Goal: Information Seeking & Learning: Learn about a topic

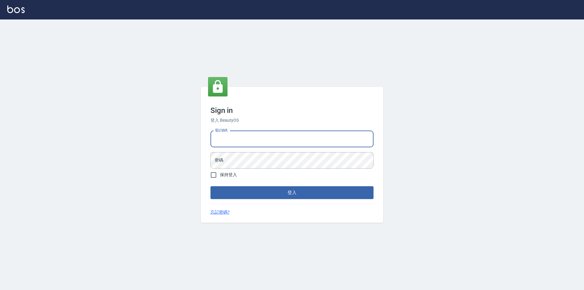
click at [234, 139] on input "電話號碼" at bounding box center [291, 139] width 163 height 16
type input "0426653545"
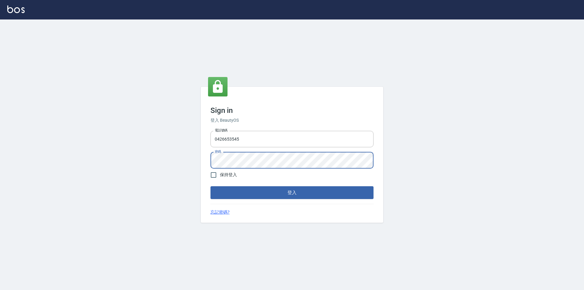
click at [210, 186] on button "登入" at bounding box center [291, 192] width 163 height 13
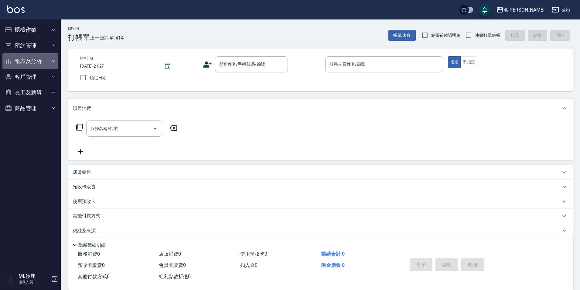
click at [36, 54] on button "報表及分析" at bounding box center [30, 61] width 56 height 16
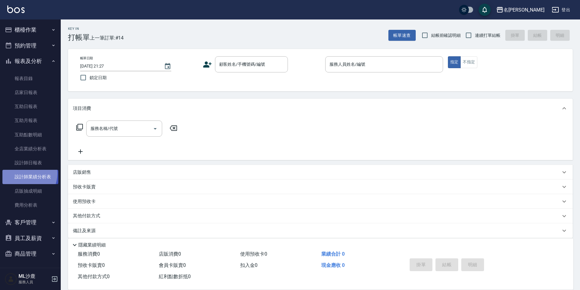
click at [22, 173] on link "設計師業績分析表" at bounding box center [30, 177] width 56 height 14
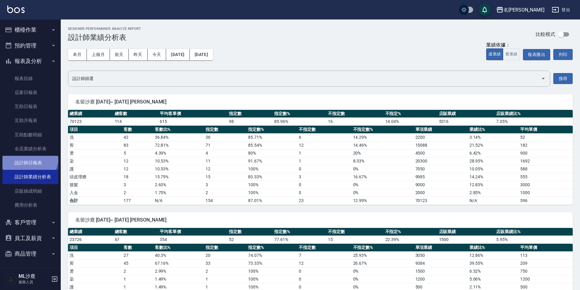
click at [28, 157] on link "設計師日報表" at bounding box center [30, 163] width 56 height 14
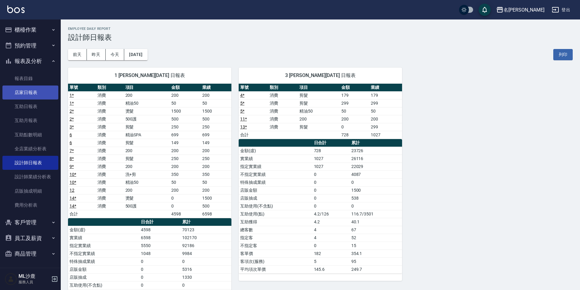
click at [26, 93] on link "店家日報表" at bounding box center [30, 92] width 56 height 14
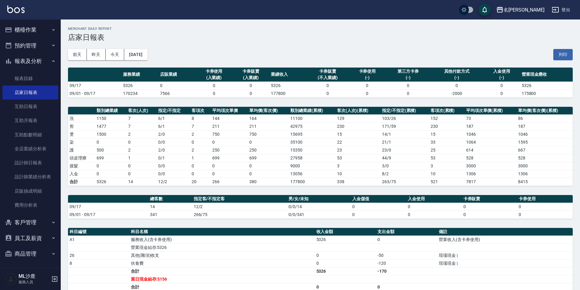
scroll to position [30, 0]
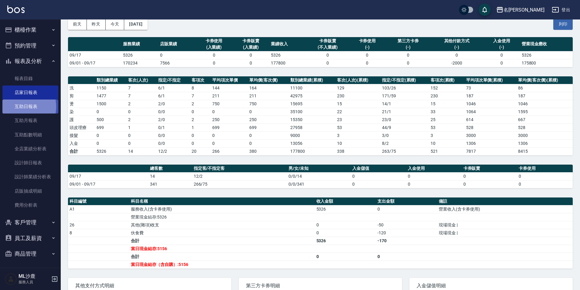
click at [14, 106] on link "互助日報表" at bounding box center [30, 106] width 56 height 14
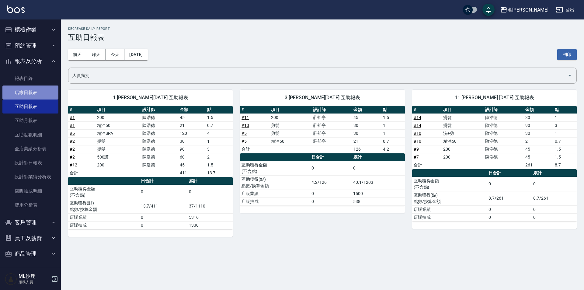
click at [31, 96] on link "店家日報表" at bounding box center [30, 92] width 56 height 14
